Goal: Obtain resource: Download file/media

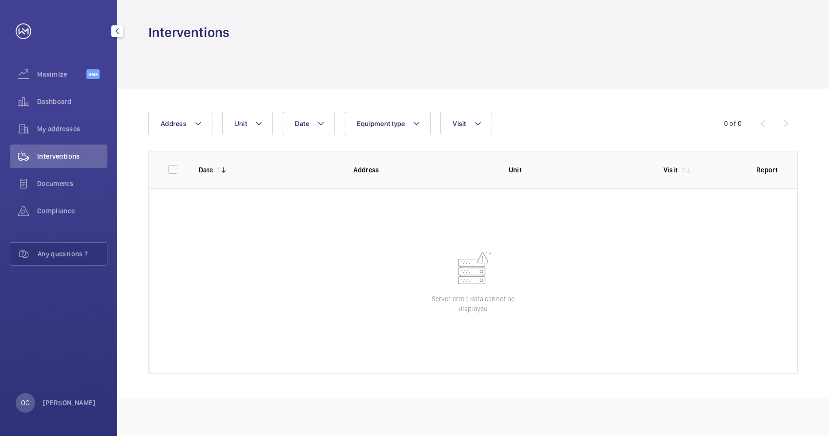
click at [61, 163] on div "Interventions" at bounding box center [59, 155] width 98 height 23
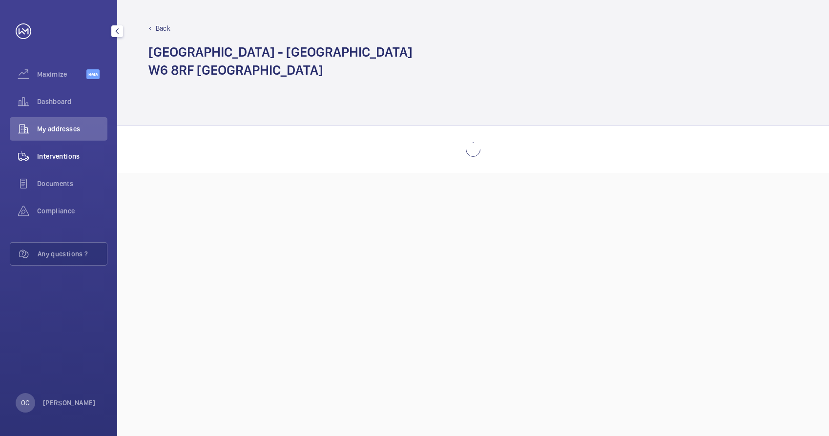
click at [65, 154] on span "Interventions" at bounding box center [72, 156] width 70 height 10
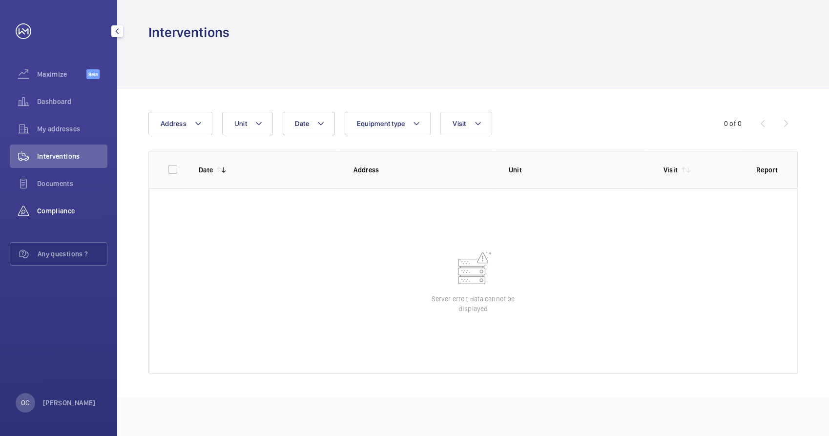
click at [78, 207] on span "Compliance" at bounding box center [72, 211] width 70 height 10
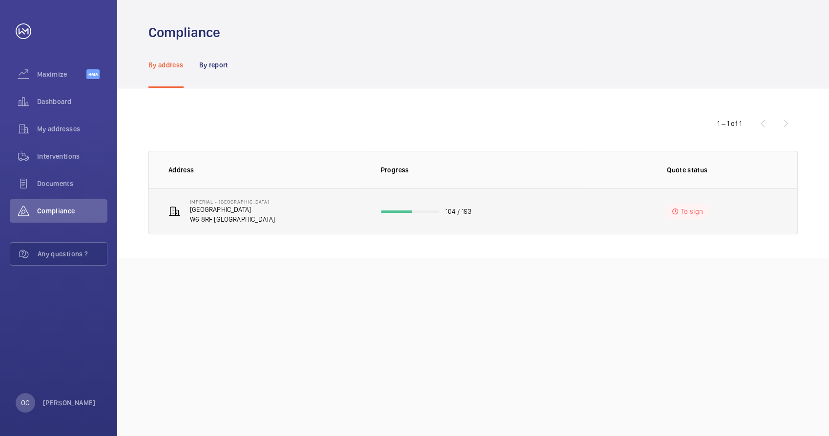
click at [305, 206] on td "Imperial - Charing Cross Hospital Charing Cross Hospital W6 8RF LONDON" at bounding box center [257, 211] width 216 height 46
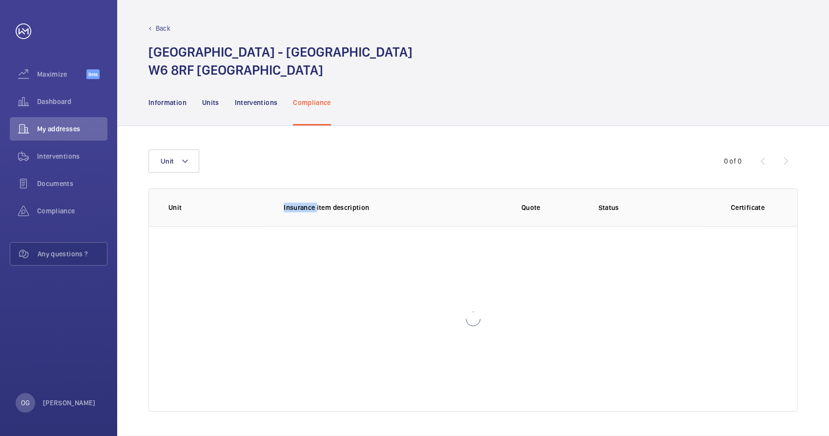
click at [305, 206] on p "Insurance item description" at bounding box center [374, 208] width 180 height 10
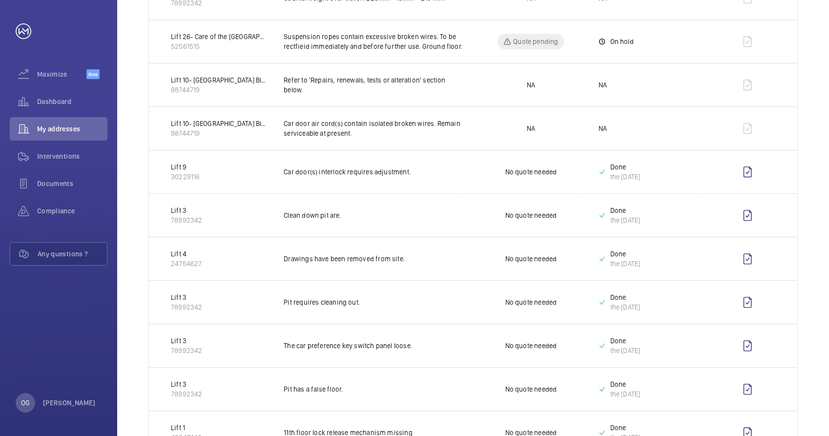
scroll to position [573, 0]
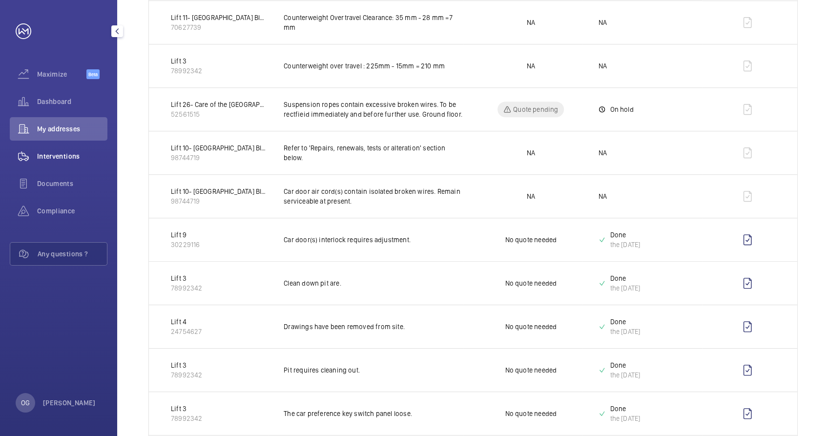
click at [84, 152] on span "Interventions" at bounding box center [72, 156] width 70 height 10
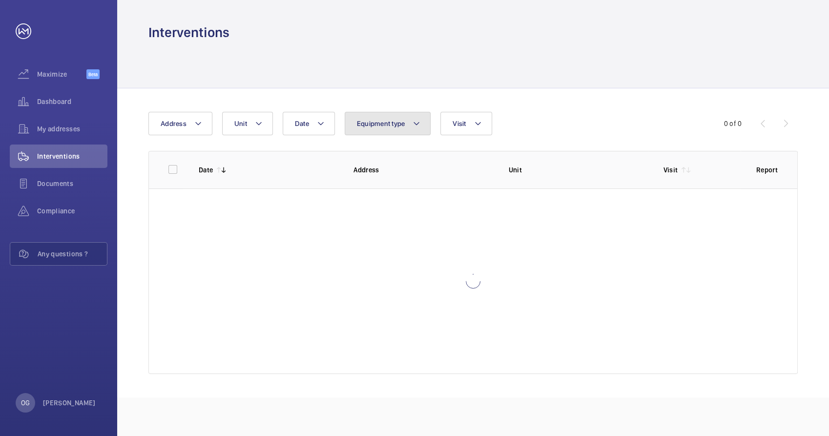
click at [380, 121] on span "Equipment type" at bounding box center [381, 124] width 48 height 8
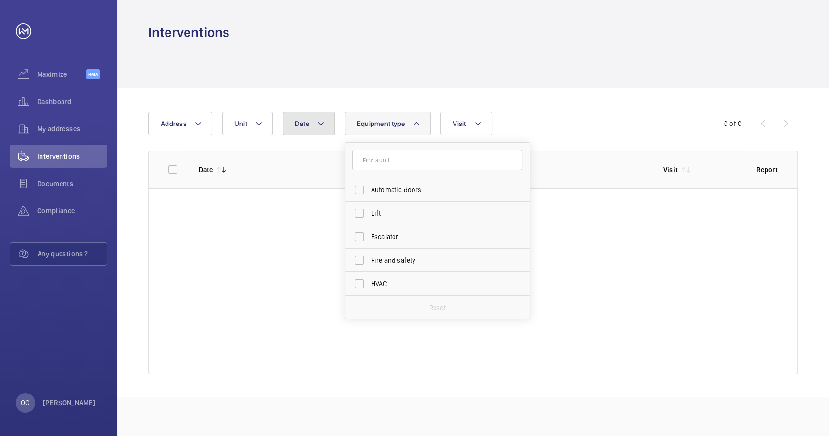
click at [317, 124] on mat-icon at bounding box center [321, 124] width 8 height 12
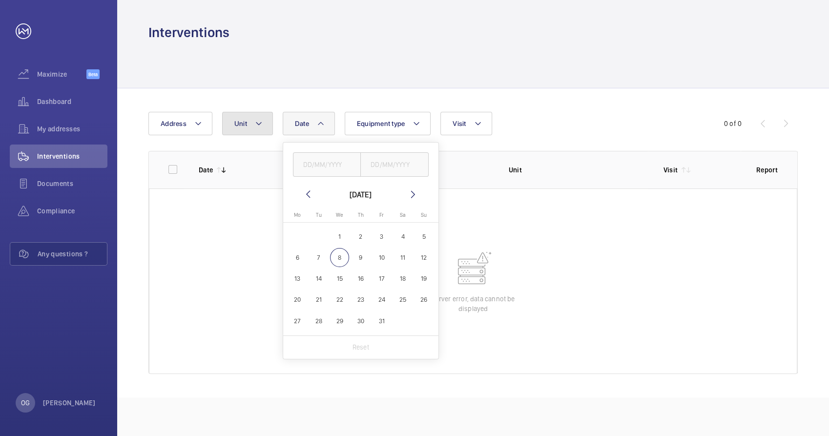
click at [263, 125] on button "Unit" at bounding box center [247, 123] width 51 height 23
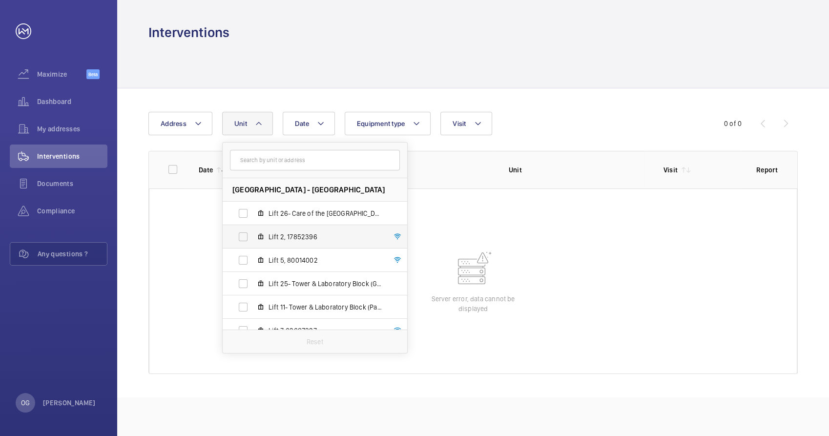
click at [298, 241] on span "Lift 2, 17852396" at bounding box center [324, 237] width 113 height 10
drag, startPoint x: 298, startPoint y: 241, endPoint x: 259, endPoint y: 240, distance: 39.5
click at [259, 241] on label "Lift 2, 17852396" at bounding box center [307, 236] width 169 height 23
click at [253, 241] on input "Lift 2, 17852396" at bounding box center [243, 237] width 20 height 20
checkbox input "true"
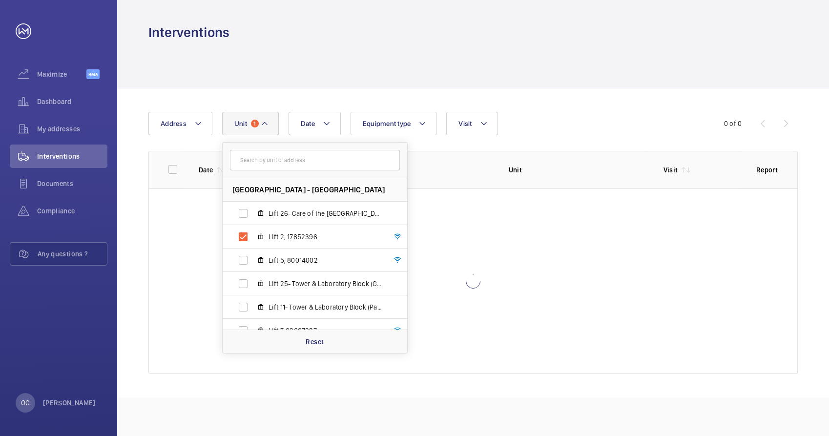
click at [422, 158] on th "Address" at bounding box center [415, 170] width 155 height 38
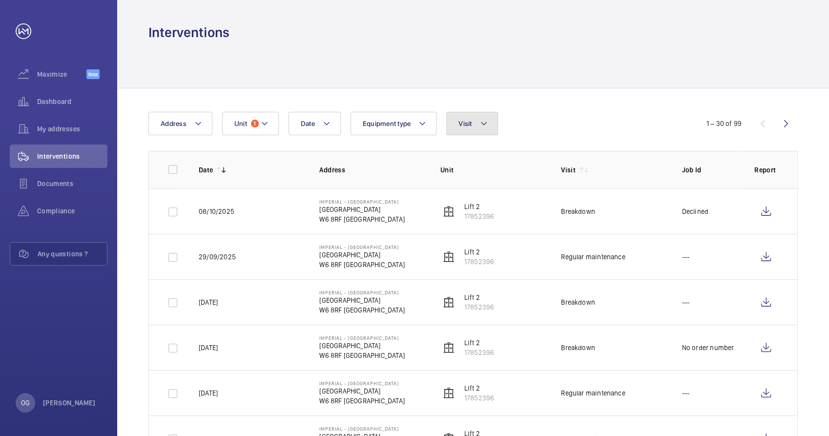
click at [492, 129] on button "Visit" at bounding box center [471, 123] width 51 height 23
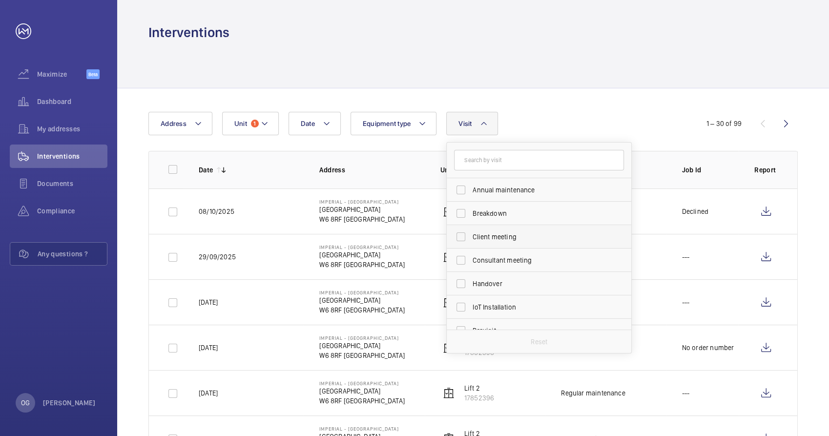
scroll to position [54, 0]
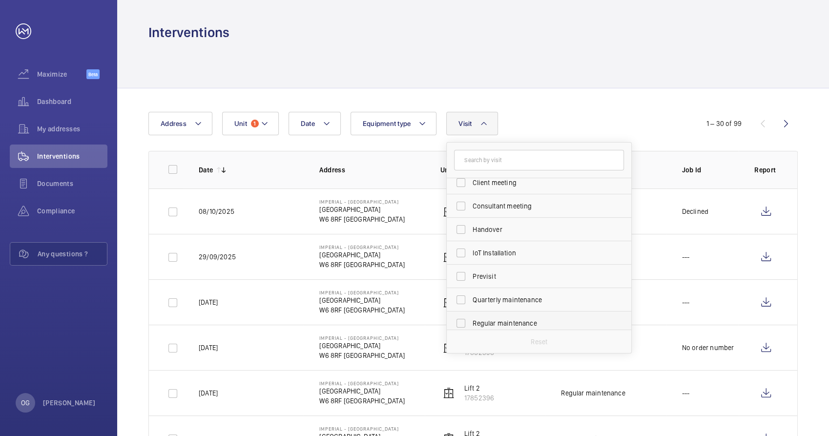
click at [509, 323] on span "Regular maintenance" at bounding box center [539, 323] width 134 height 10
click at [470, 323] on input "Regular maintenance" at bounding box center [461, 323] width 20 height 20
checkbox input "true"
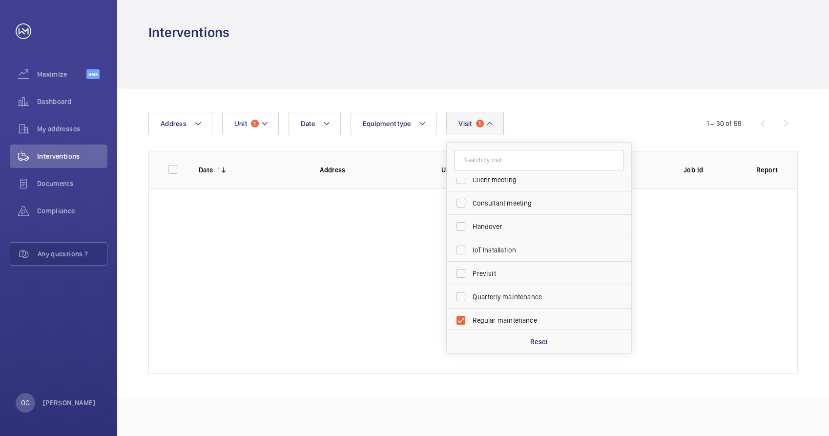
click at [682, 215] on div at bounding box center [473, 280] width 648 height 185
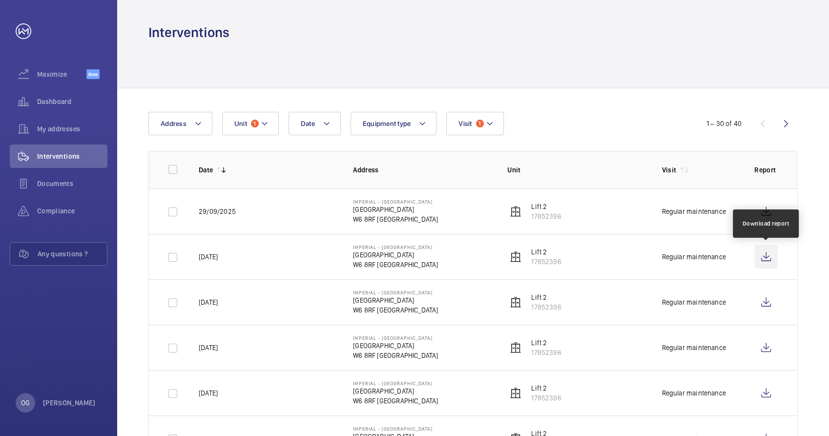
click at [765, 256] on wm-front-icon-button at bounding box center [765, 256] width 23 height 23
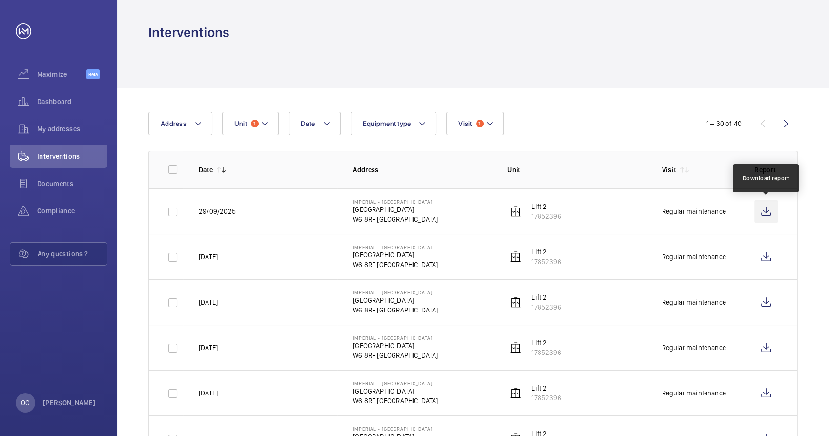
click at [764, 209] on wm-front-icon-button at bounding box center [765, 211] width 23 height 23
click at [578, 128] on div "Date Address Unit 1 Equipment type Visit 1" at bounding box center [414, 123] width 532 height 23
